Goal: Information Seeking & Learning: Learn about a topic

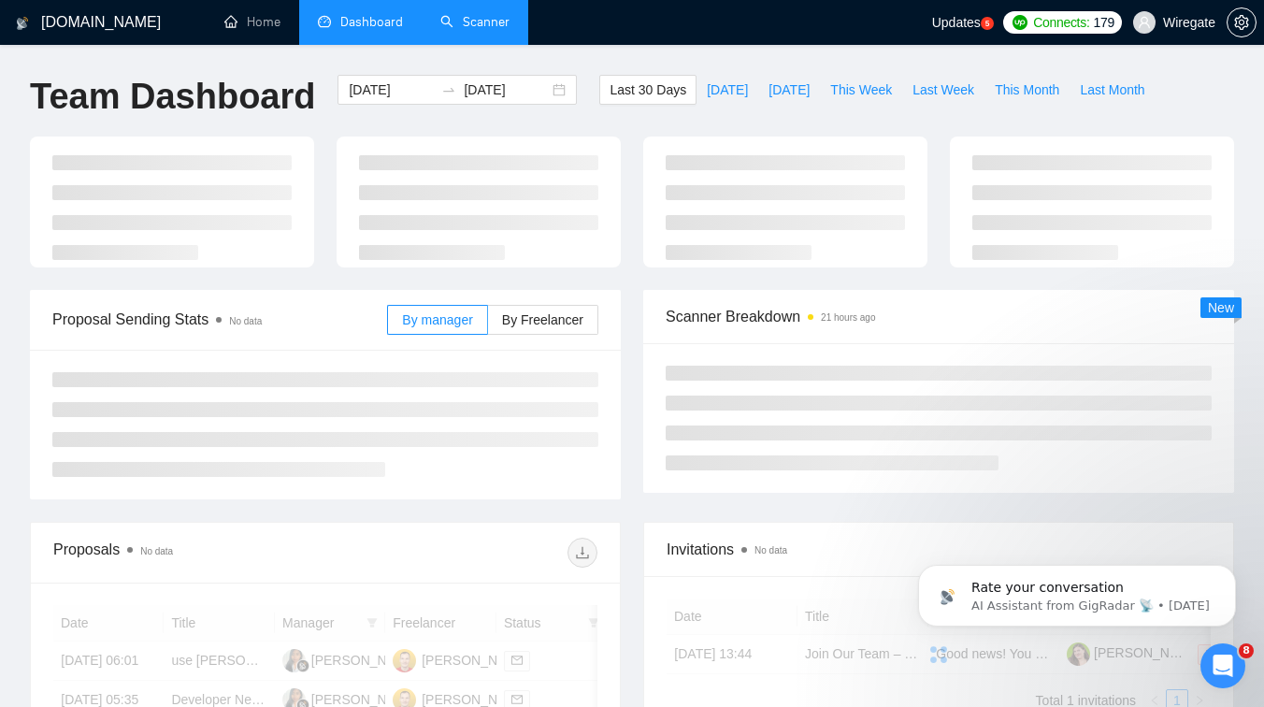
click at [455, 30] on link "Scanner" at bounding box center [474, 22] width 69 height 16
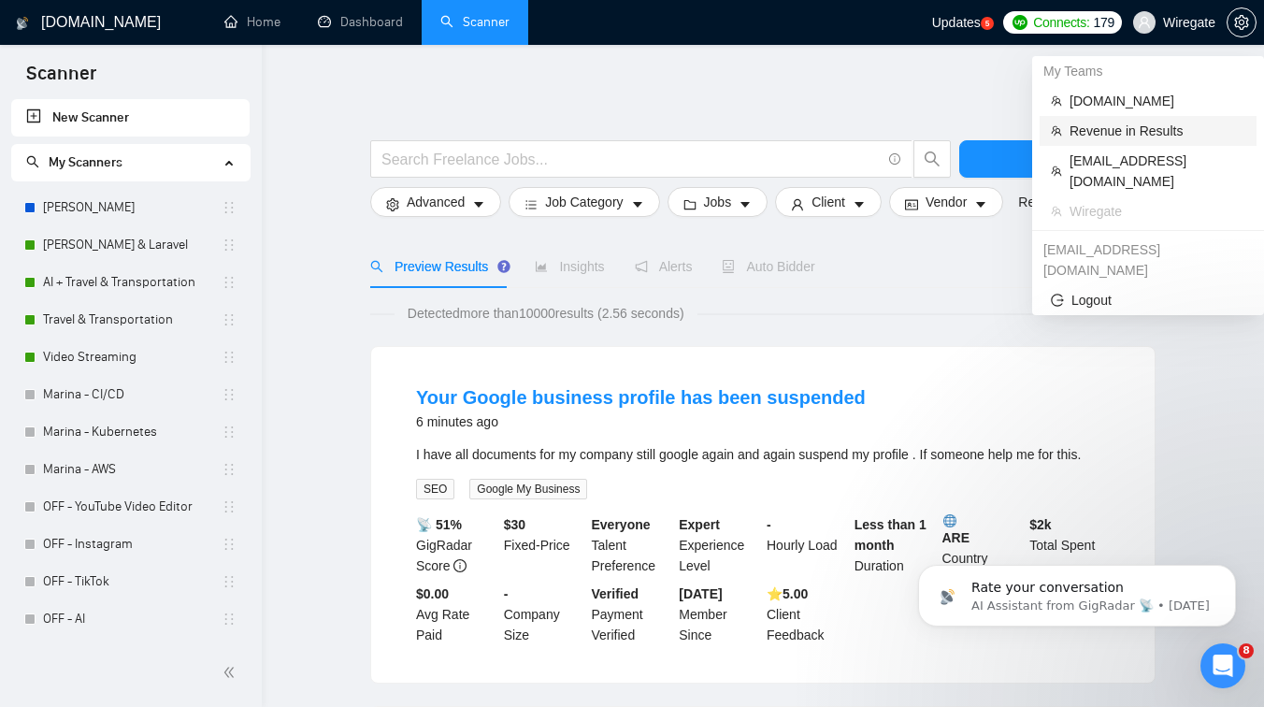
click at [1109, 131] on span "Revenue in Results" at bounding box center [1157, 131] width 176 height 21
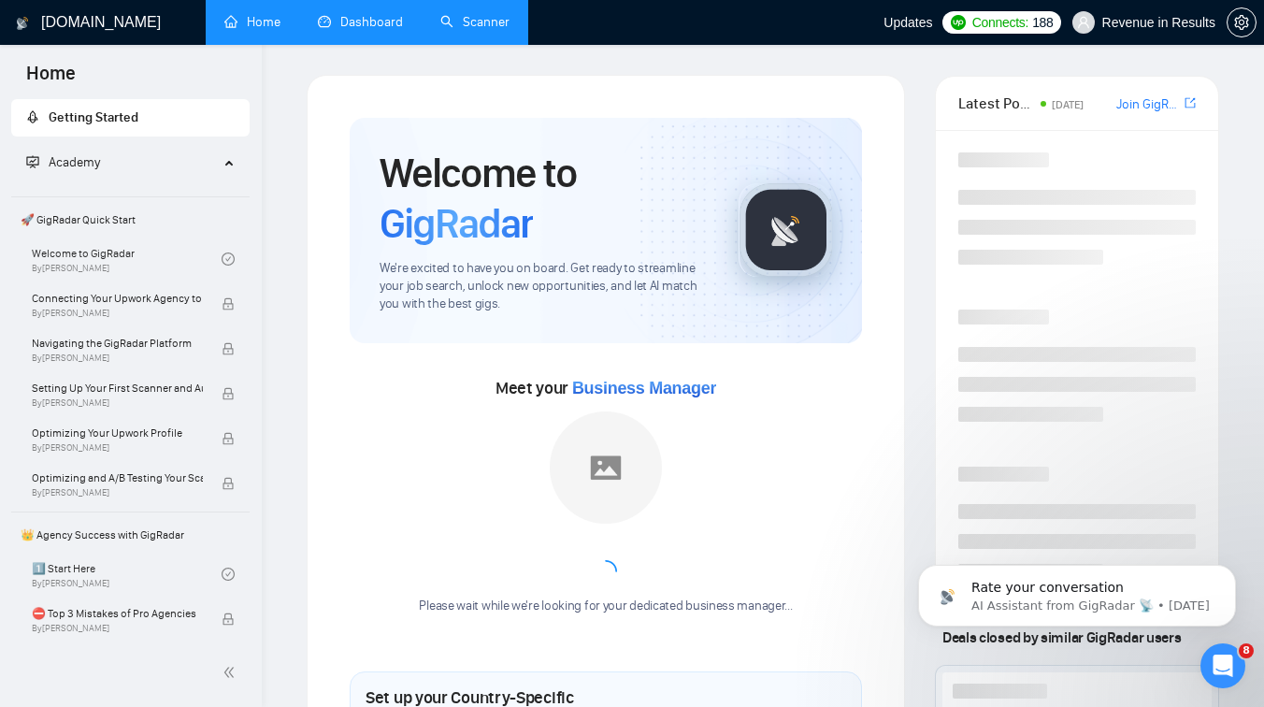
click at [381, 16] on link "Dashboard" at bounding box center [360, 22] width 85 height 16
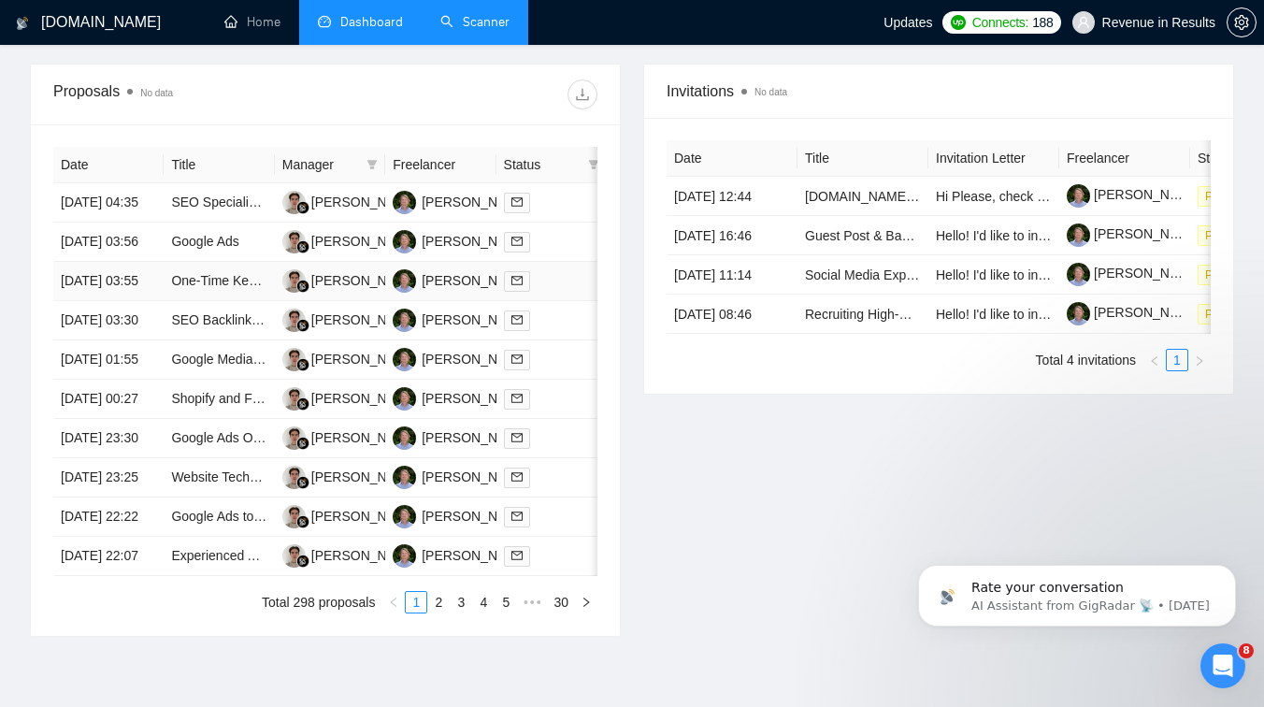
scroll to position [894, 0]
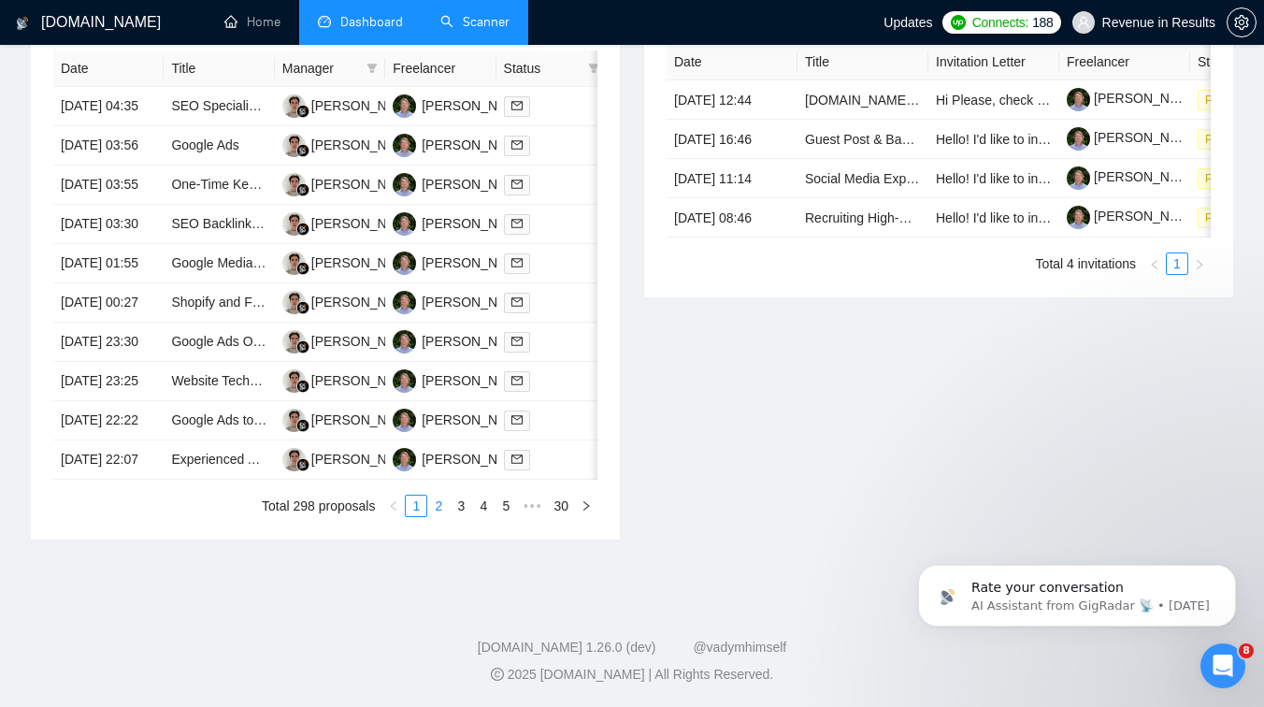
click at [442, 516] on link "2" at bounding box center [438, 505] width 21 height 21
click at [236, 193] on td "Amazon Seller Account Optimization & Product Listing Assistance" at bounding box center [219, 184] width 110 height 39
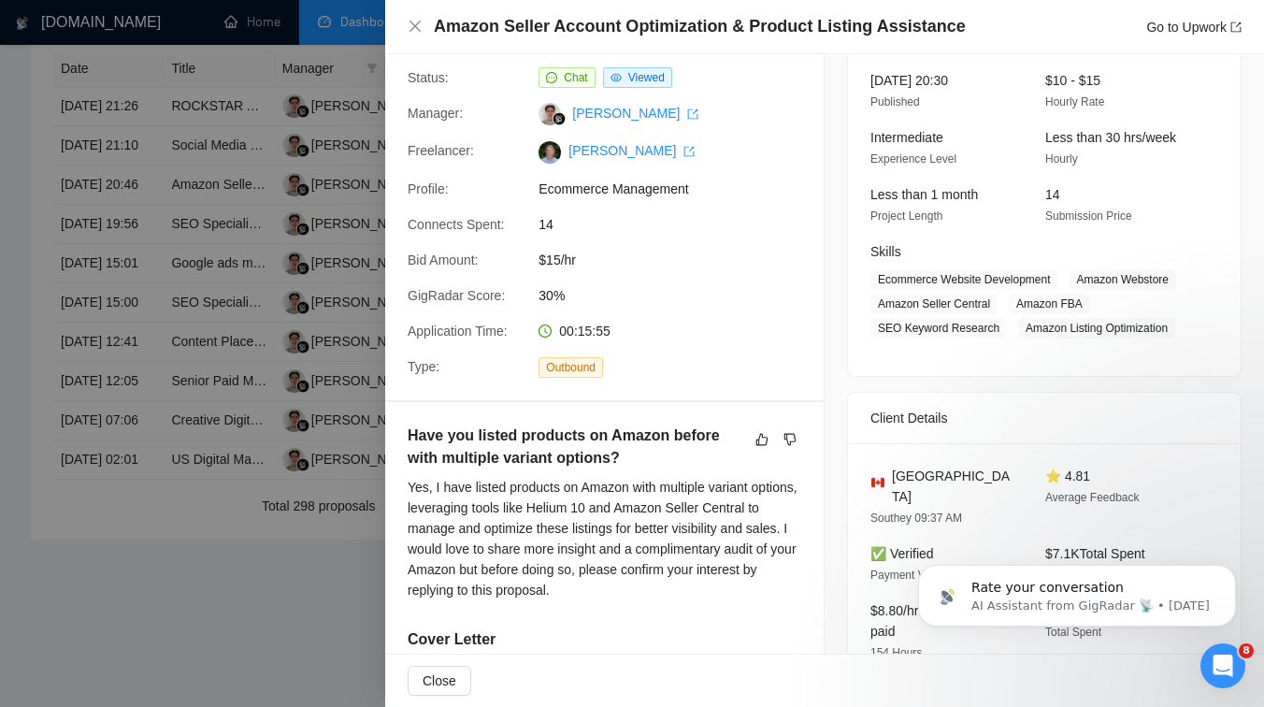
scroll to position [119, 0]
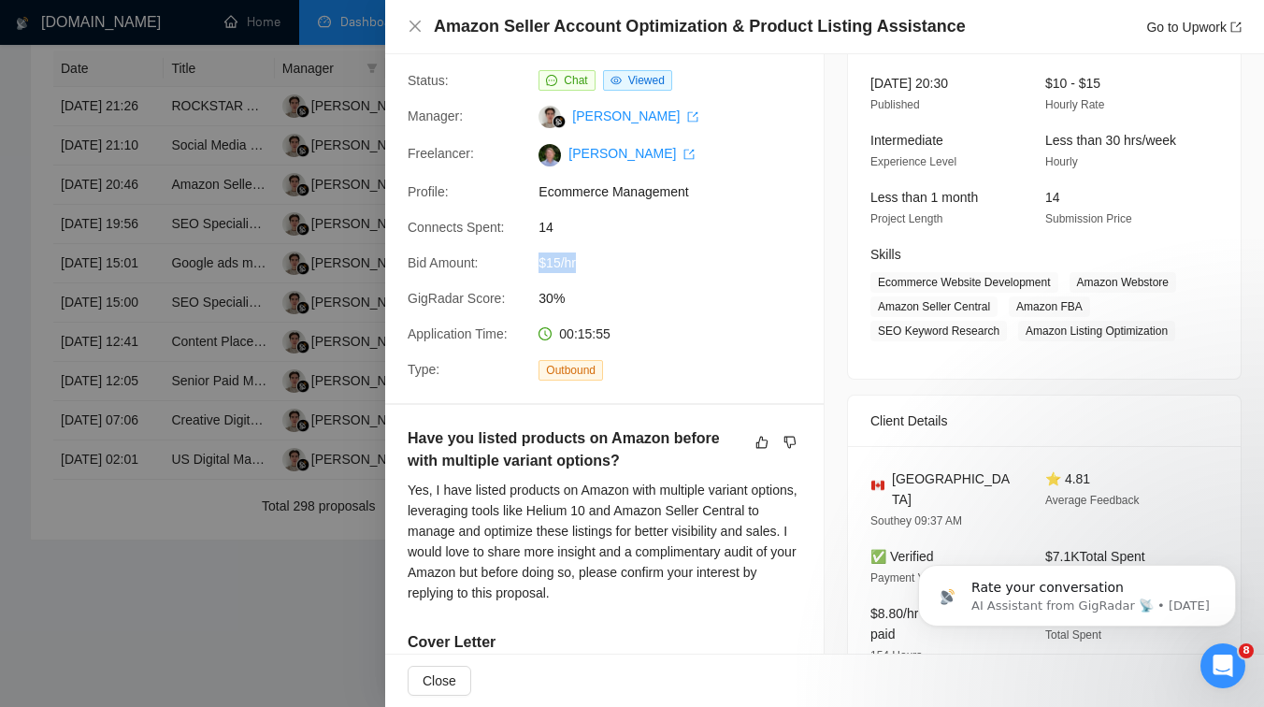
drag, startPoint x: 539, startPoint y: 264, endPoint x: 607, endPoint y: 254, distance: 67.9
click at [607, 254] on span "$15/hr" at bounding box center [678, 262] width 280 height 21
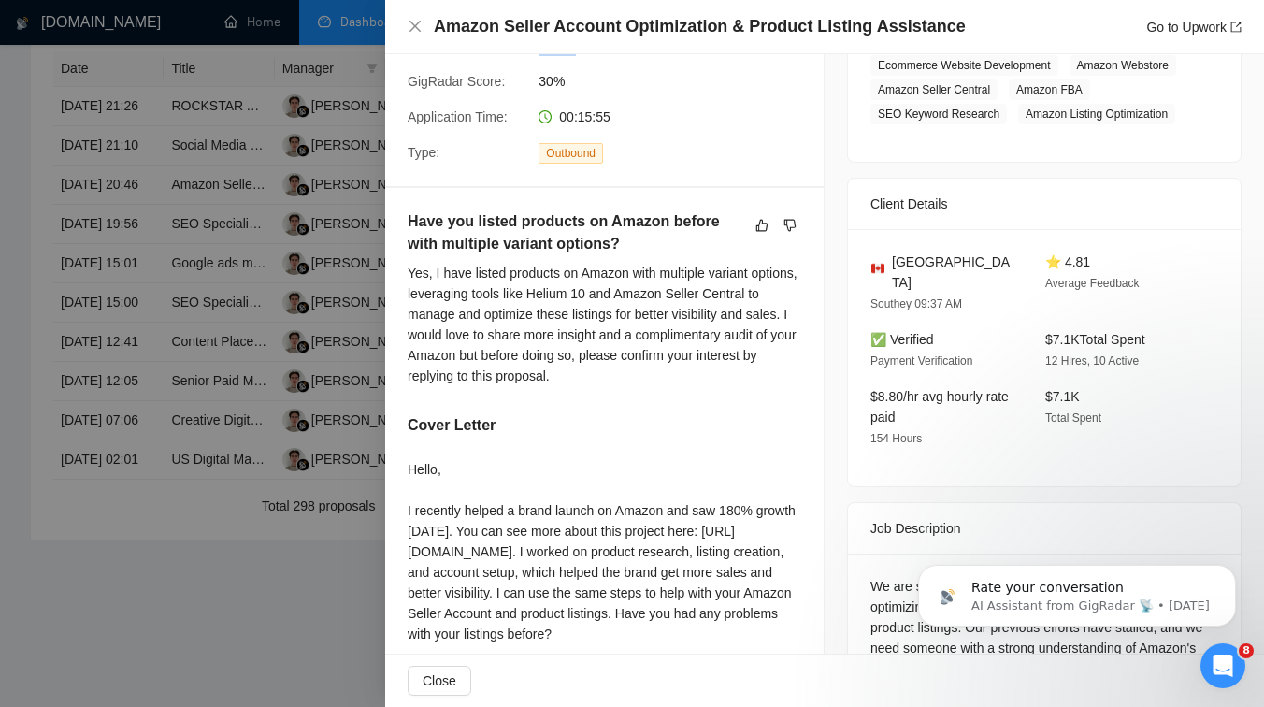
scroll to position [355, 0]
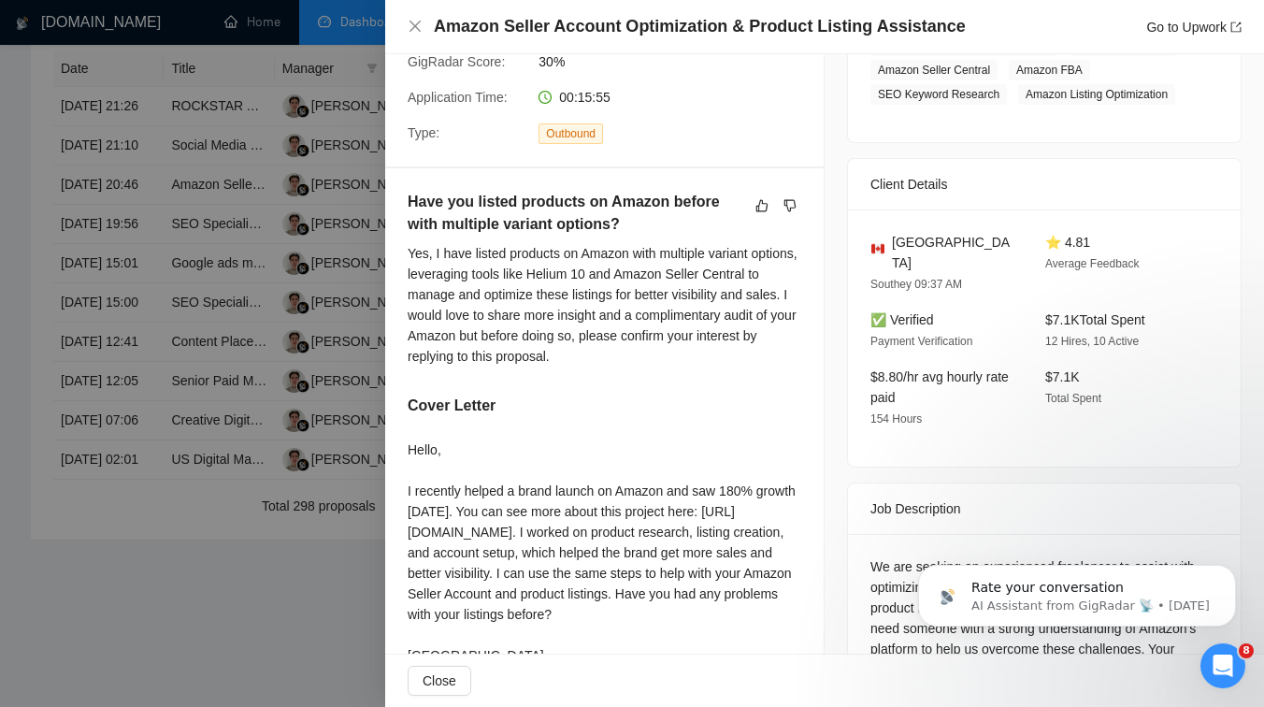
click at [115, 400] on div at bounding box center [632, 353] width 1264 height 707
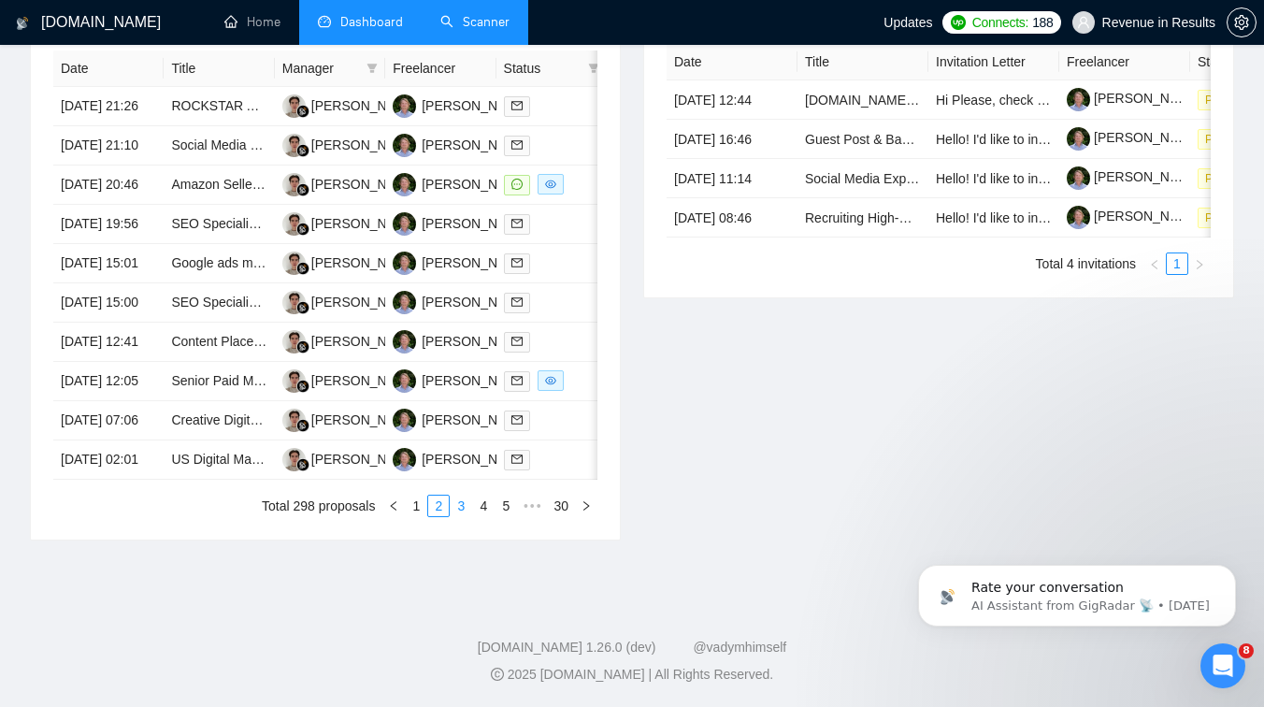
click at [462, 516] on link "3" at bounding box center [461, 505] width 21 height 21
click at [190, 440] on td "Digital Operations Coordinator - AI & SEO for Conscious Business Agency" at bounding box center [219, 420] width 110 height 39
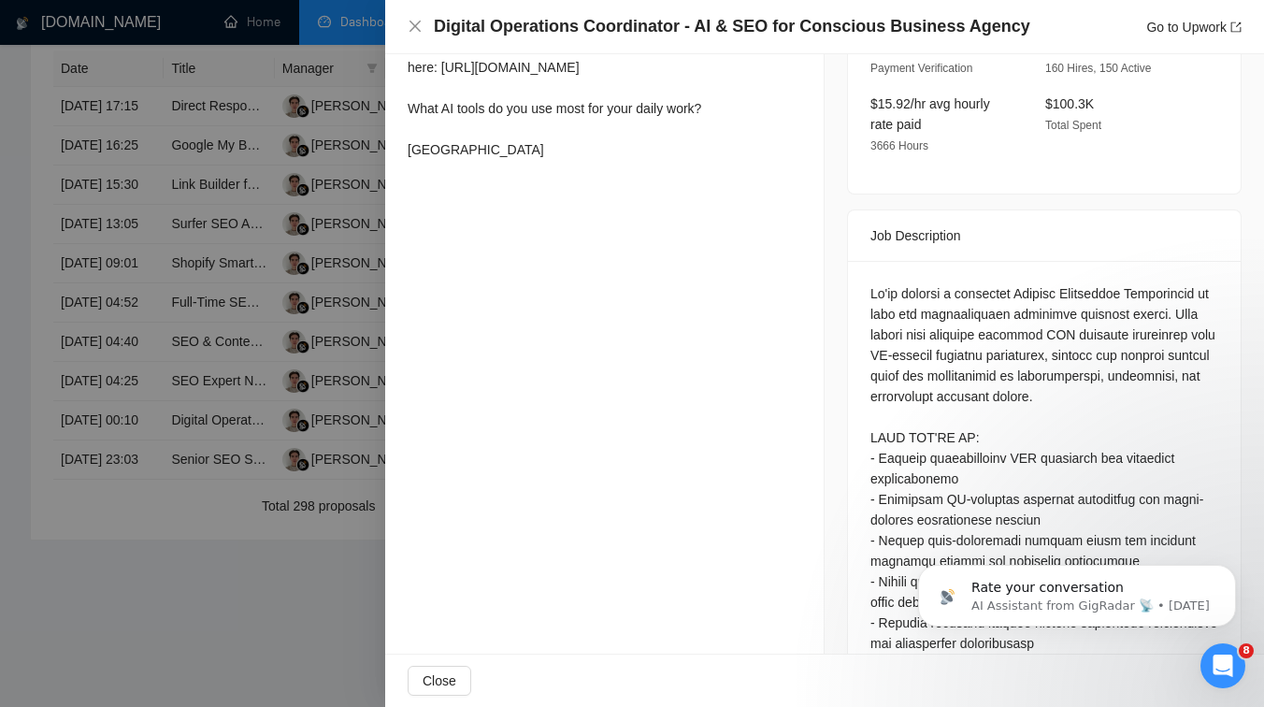
scroll to position [401, 0]
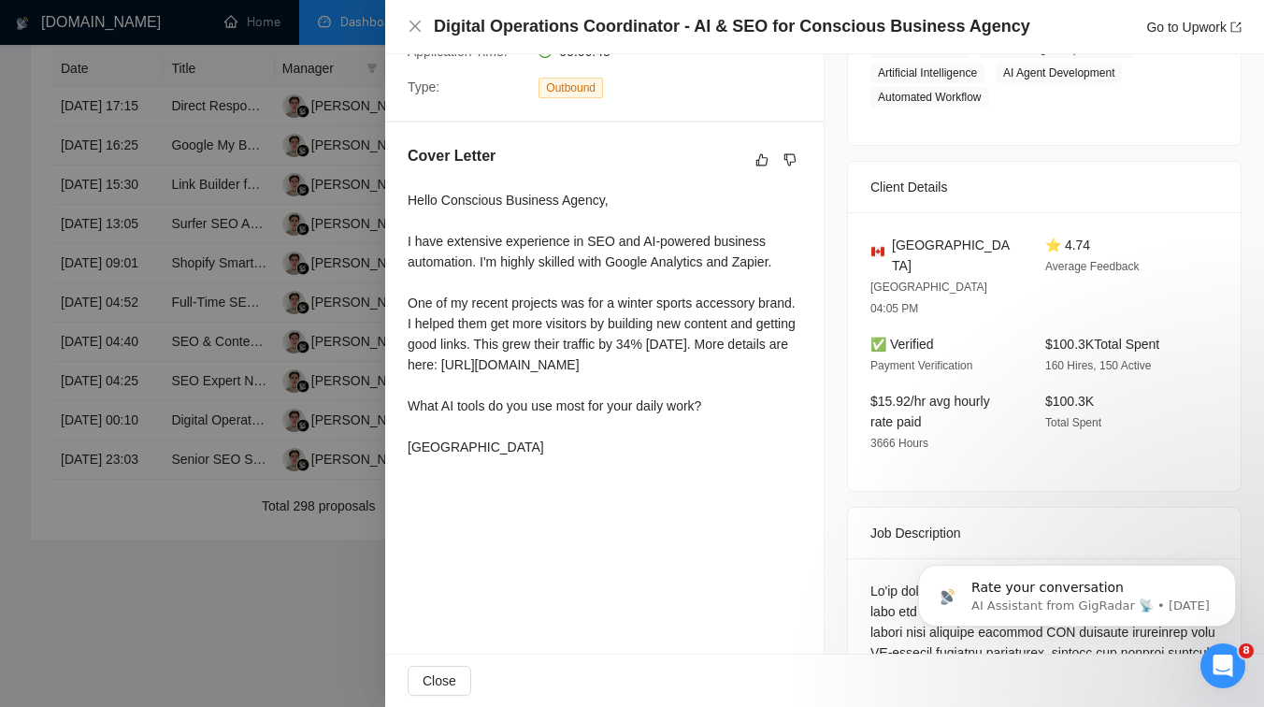
click at [284, 344] on div at bounding box center [632, 353] width 1264 height 707
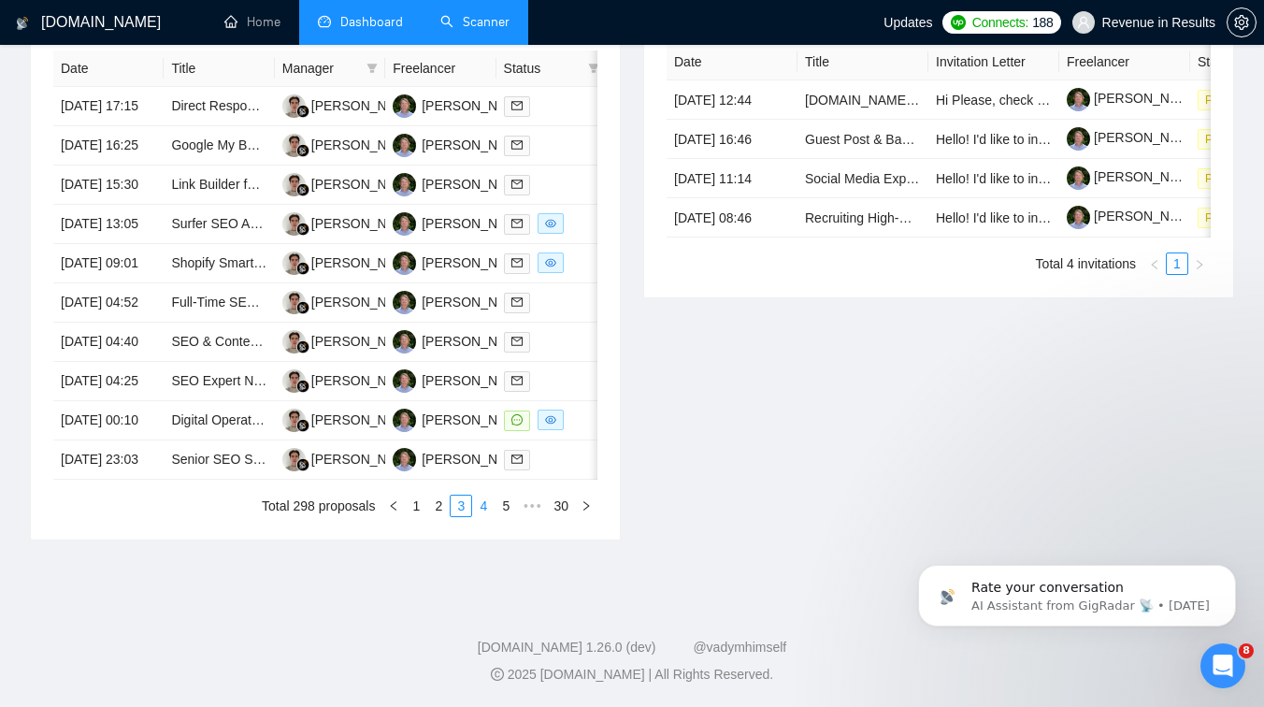
click at [482, 516] on link "4" at bounding box center [483, 505] width 21 height 21
